Goal: Task Accomplishment & Management: Complete application form

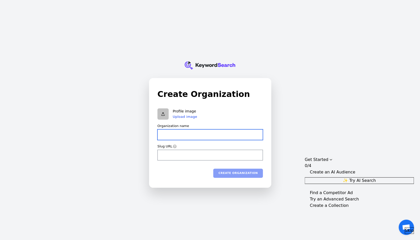
click at [185, 133] on input "Organization name" at bounding box center [211, 134] width 106 height 11
type input "J"
type input "j"
type input "[PERSON_NAME]"
type input "jo"
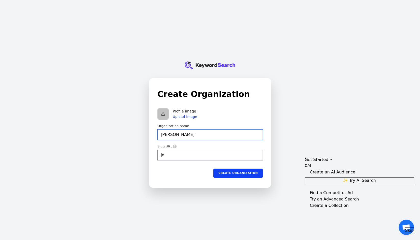
type input "JOT"
type input "jot"
type input "JOTO"
type input "joto"
type input "JOTO"
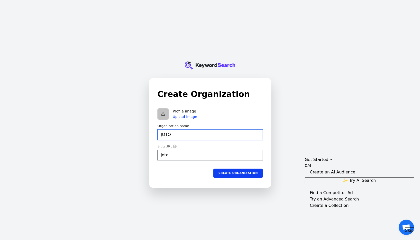
type input "joto"
type input "[PERSON_NAME]"
type input "joto-o"
type input "JOTO"
type input "joto"
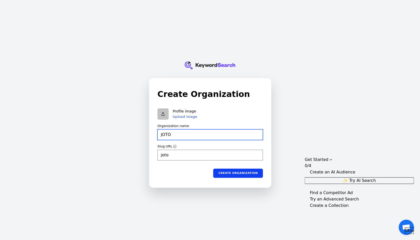
type input "JOTO P"
type input "joto-p"
type input "JOTO PR"
type input "joto-pr"
type input "JOTO PR"
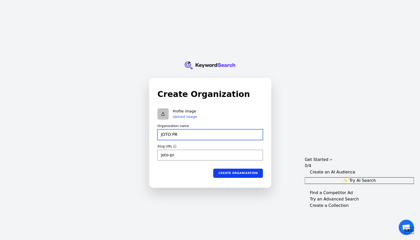
type input "joto-pr"
type input "JOTO PR D"
type input "joto-pr-d"
type input "JOTO PR Di"
type input "joto-pr-di"
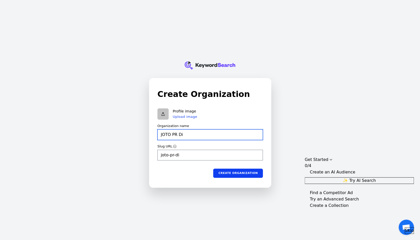
type input "JOTO PR Dis"
type input "joto-pr-dis"
type input "JOTO PR Disr"
type input "joto-pr-disr"
type input "JOTO PR Disru"
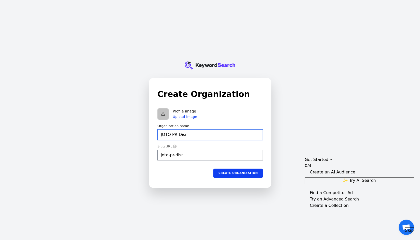
type input "joto-pr-disru"
type input "JOTO PR Disrup"
type input "joto-pr-disrup"
type input "JOTO PR Disrupt"
type input "joto-pr-disrupt"
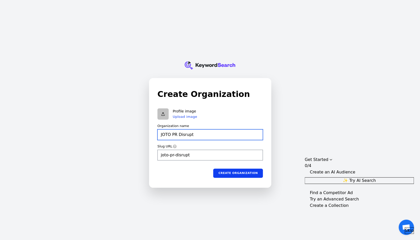
type input "JOTO PR Disrupto"
type input "joto-pr-disrupto"
type input "JOTO PR Disruptor"
type input "joto-pr-disruptor"
type input "JOTO PR Disruptors"
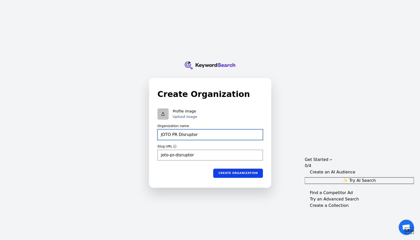
type input "joto-pr-disruptors"
type input "JOTO PR Disruptors"
click at [174, 147] on icon at bounding box center [175, 146] width 4 height 4
click at [166, 146] on label "Slug URL" at bounding box center [165, 146] width 15 height 5
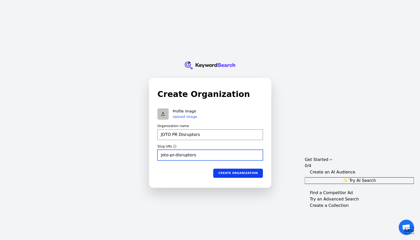
click at [166, 149] on input "joto-pr-disruptors" at bounding box center [211, 154] width 106 height 11
type input "joto-pr-disruptors"
type input "JOTO PR Disruptors"
type input "joto-pr-disruptors"
type input "JOTO PR Disruptors"
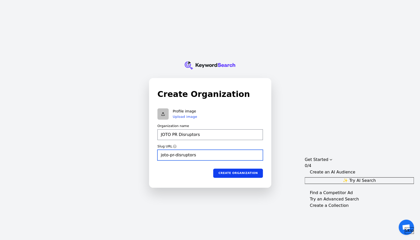
type input "joto-pr-disruptors"
type input "JOTO PR Disruptors"
type input "joto-pr-disruptors"
type input "JOTO PR Disruptors"
type input "joto-pr-disruptors"
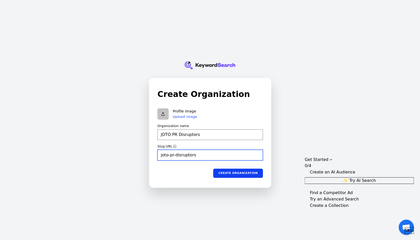
type input "JOTO PR Disruptors"
type input "joto-pr-disruptors"
type input "JOTO PR Disruptors"
type input "joto-pr-disruptors"
type input "JOTO PR Disruptors"
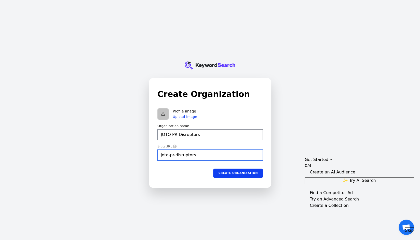
type input "joto-pr-disruptors"
type input "JOTO PR Disruptors"
type input "joto-pr-disruptors"
type input "JOTO PR Disruptors"
type input "joto-pr-disruptors"
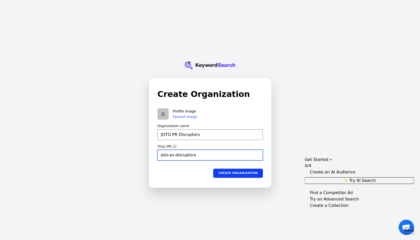
type input "JOTO PR Disruptors"
type input "joto-pr-disruptors"
click at [183, 117] on button "Upload image" at bounding box center [185, 116] width 24 height 4
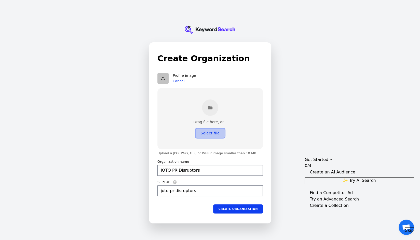
click at [205, 134] on button "Select file" at bounding box center [210, 132] width 29 height 9
type input "JOTO PR Disruptors"
type input "joto-pr-disruptors"
type input "JOTO PR Disruptors"
type input "joto-pr-disruptors"
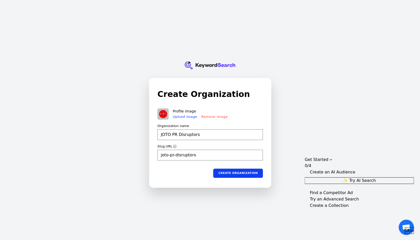
type input "JOTO PR Disruptors"
type input "joto-pr-disruptors"
type input "JOTO PR Disruptors"
type input "joto-pr-disruptors"
type input "JOTO PR Disruptors"
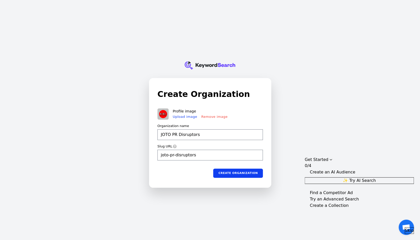
type input "joto-pr-disruptors"
type input "JOTO PR Disruptors"
type input "joto-pr-disruptors"
type input "JOTO PR Disruptors"
type input "joto-pr-disruptors"
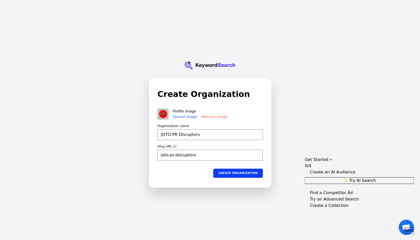
type input "JOTO PR Disruptors"
type input "joto-pr-disruptors"
type input "JOTO PR Disruptors"
type input "joto-pr-disruptors"
click at [250, 206] on div "KeywordSearch Create Organization Profile image Upload image Remove image Organ…" at bounding box center [210, 120] width 420 height 240
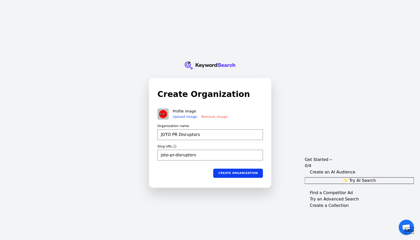
type input "JOTO PR Disruptors"
type input "joto-pr-disruptors"
type input "JOTO PR Disruptors"
type input "joto-pr-disruptors"
type input "JOTO PR Disruptors"
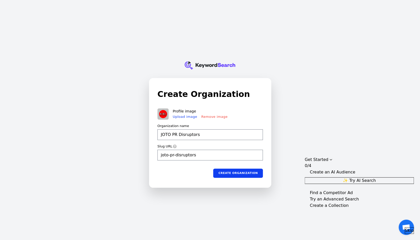
type input "joto-pr-disruptors"
